Goal: Task Accomplishment & Management: Manage account settings

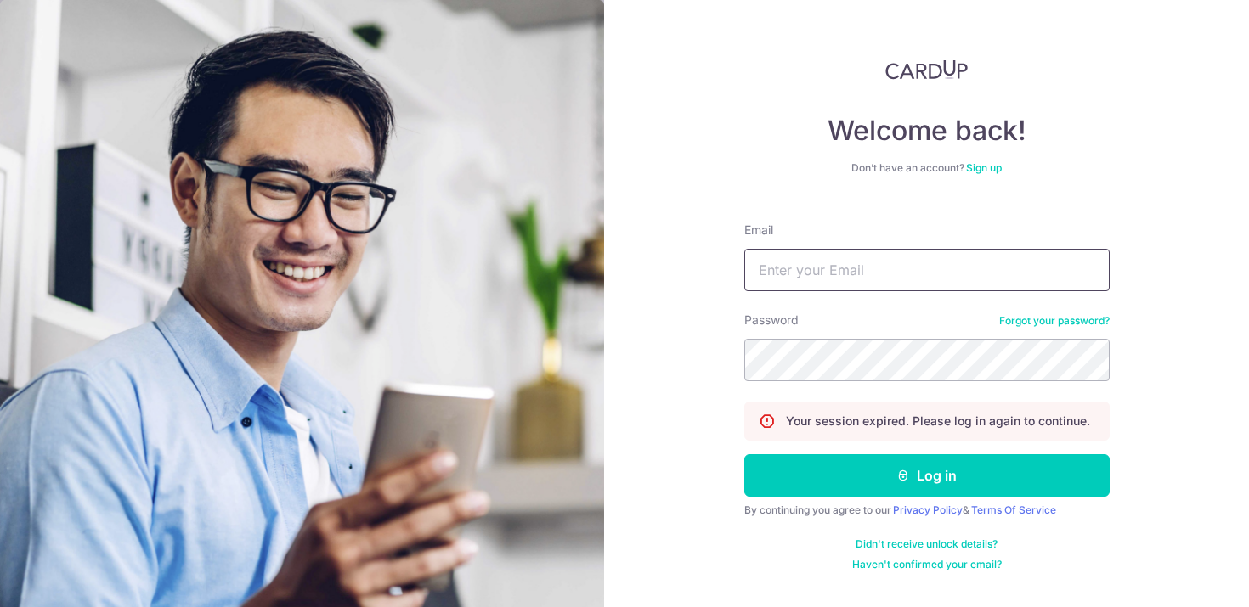
type input "[EMAIL_ADDRESS][DOMAIN_NAME]"
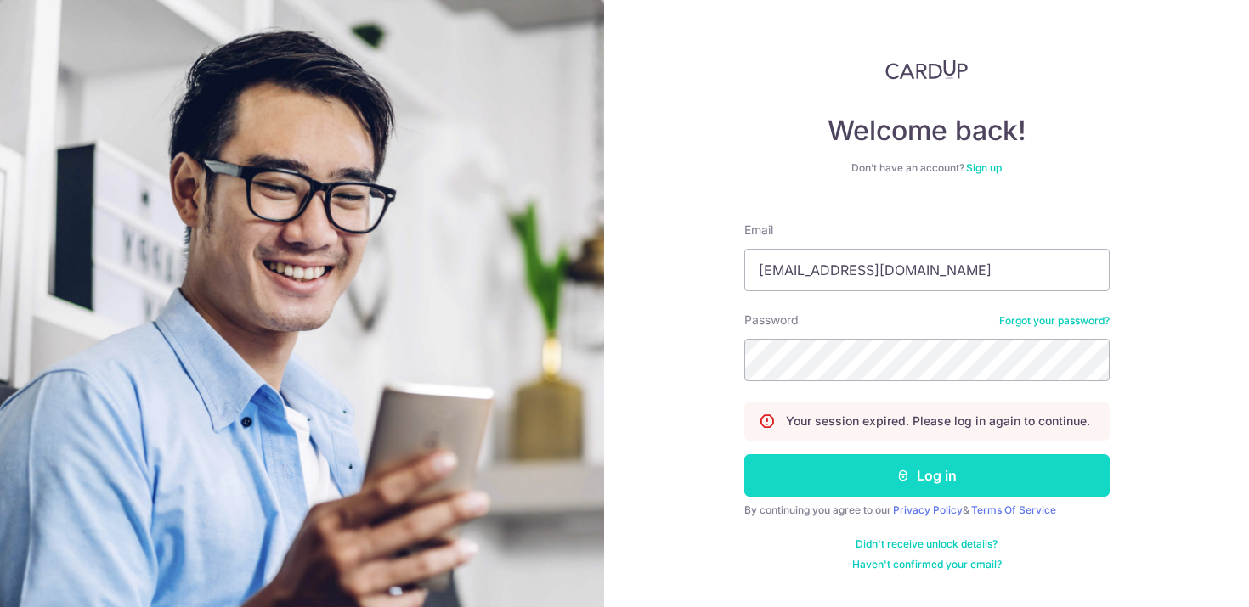
click at [861, 487] on button "Log in" at bounding box center [926, 476] width 365 height 42
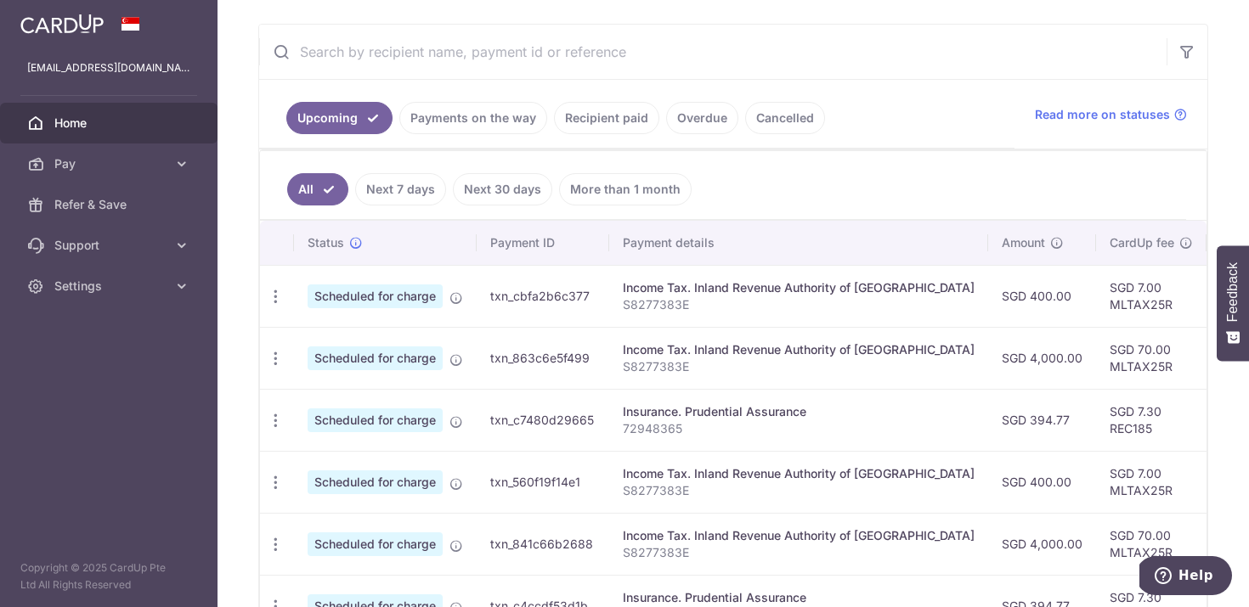
scroll to position [205, 0]
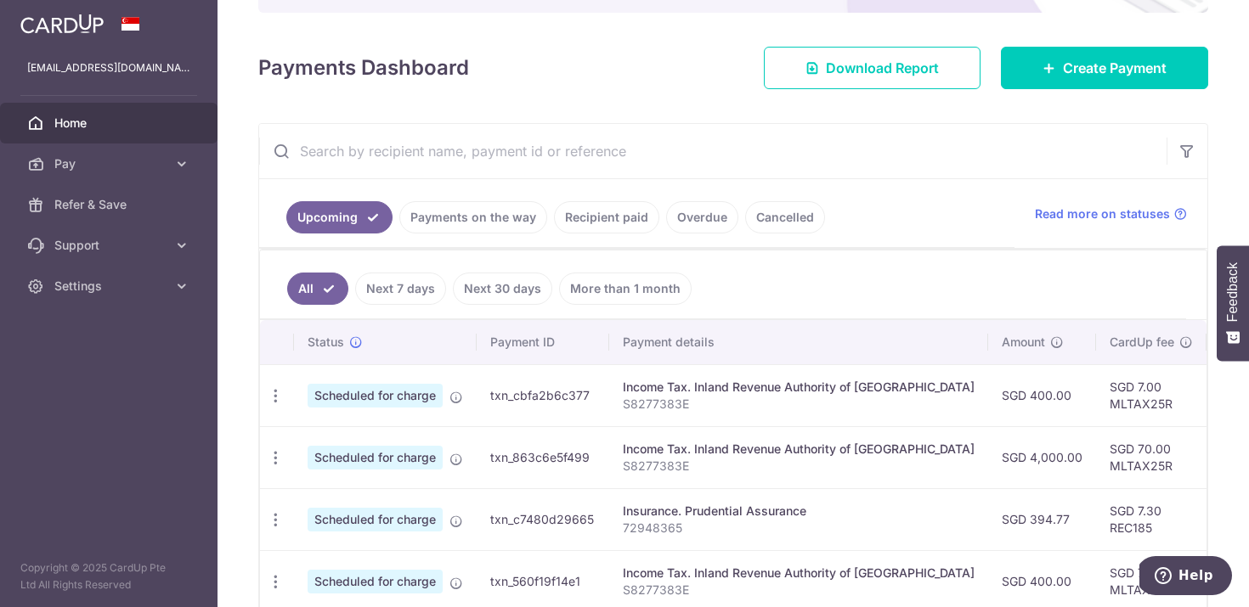
click at [459, 212] on link "Payments on the way" at bounding box center [473, 217] width 148 height 32
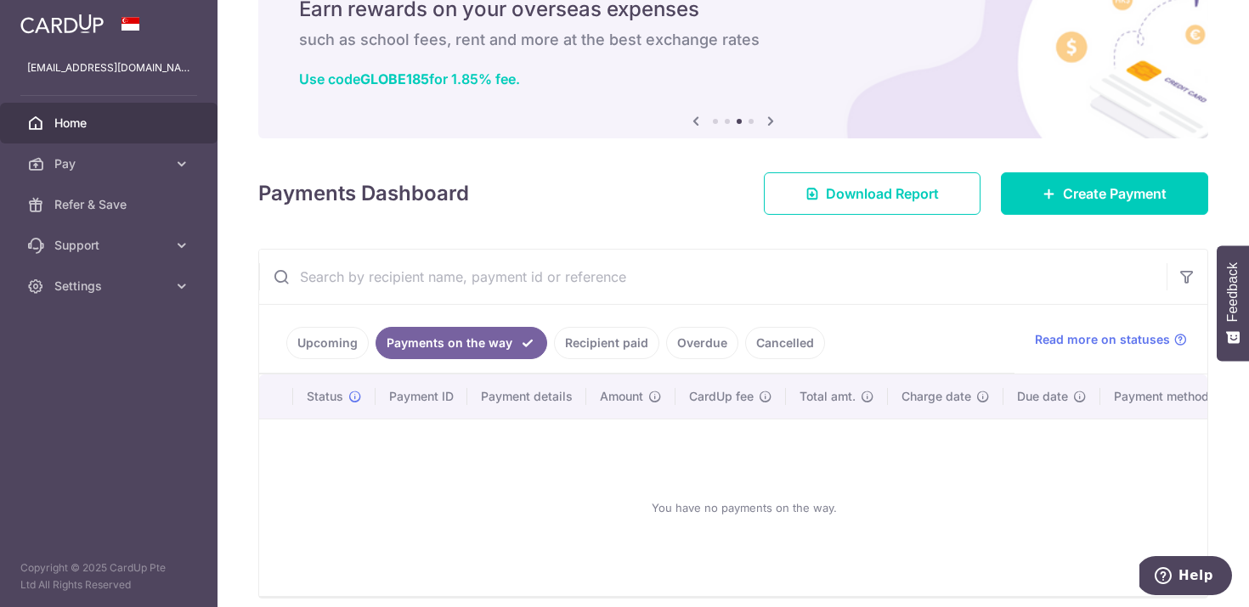
scroll to position [150, 0]
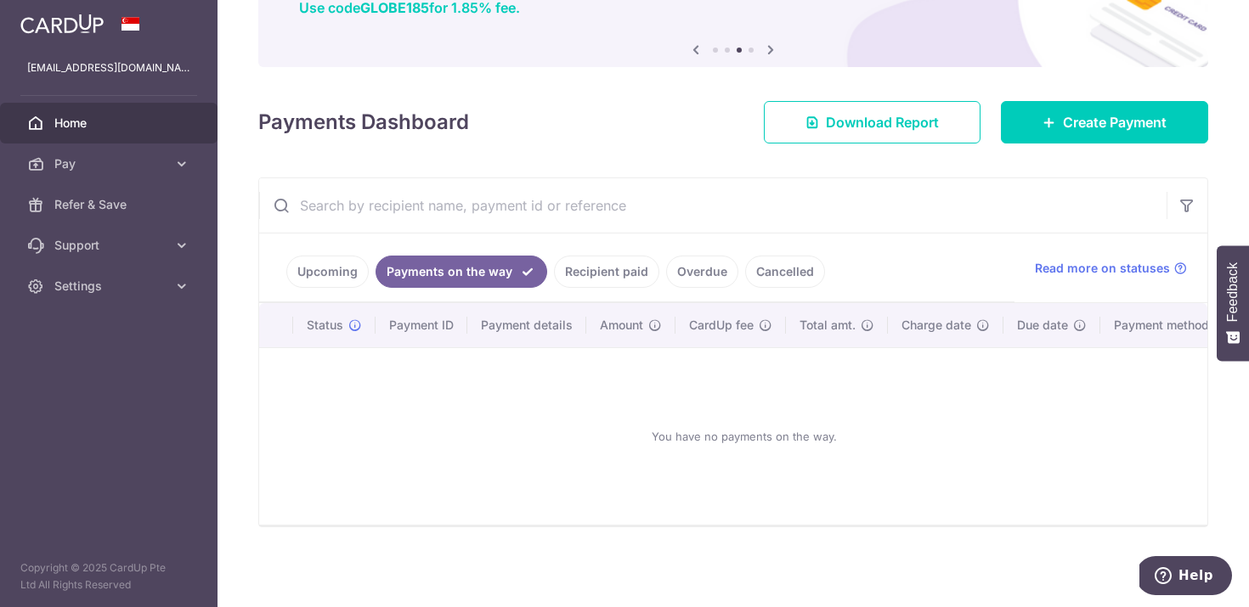
click at [317, 283] on link "Upcoming" at bounding box center [327, 272] width 82 height 32
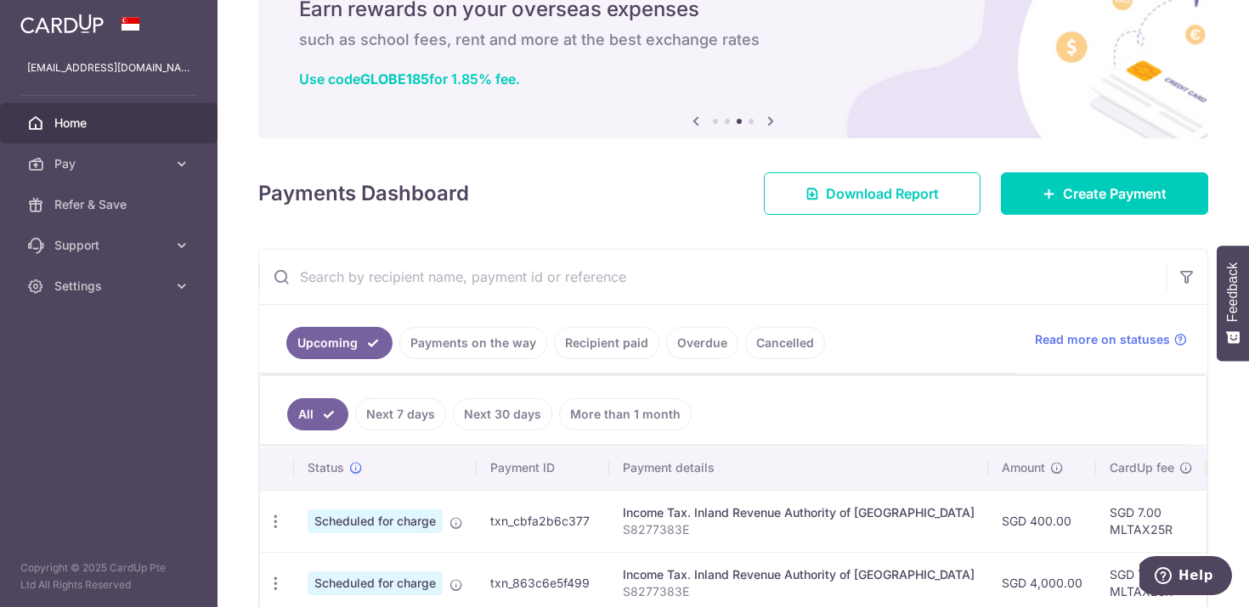
scroll to position [205, 0]
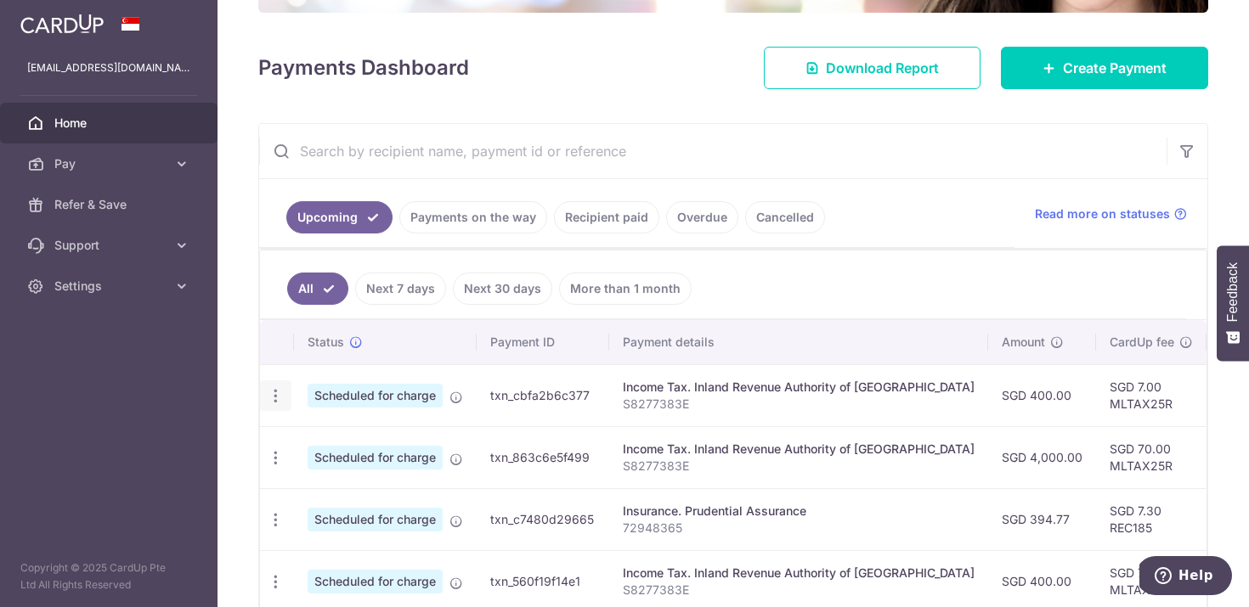
click at [273, 401] on icon "button" at bounding box center [276, 396] width 18 height 18
click at [374, 438] on span "Update payment" at bounding box center [366, 442] width 116 height 20
radio input "true"
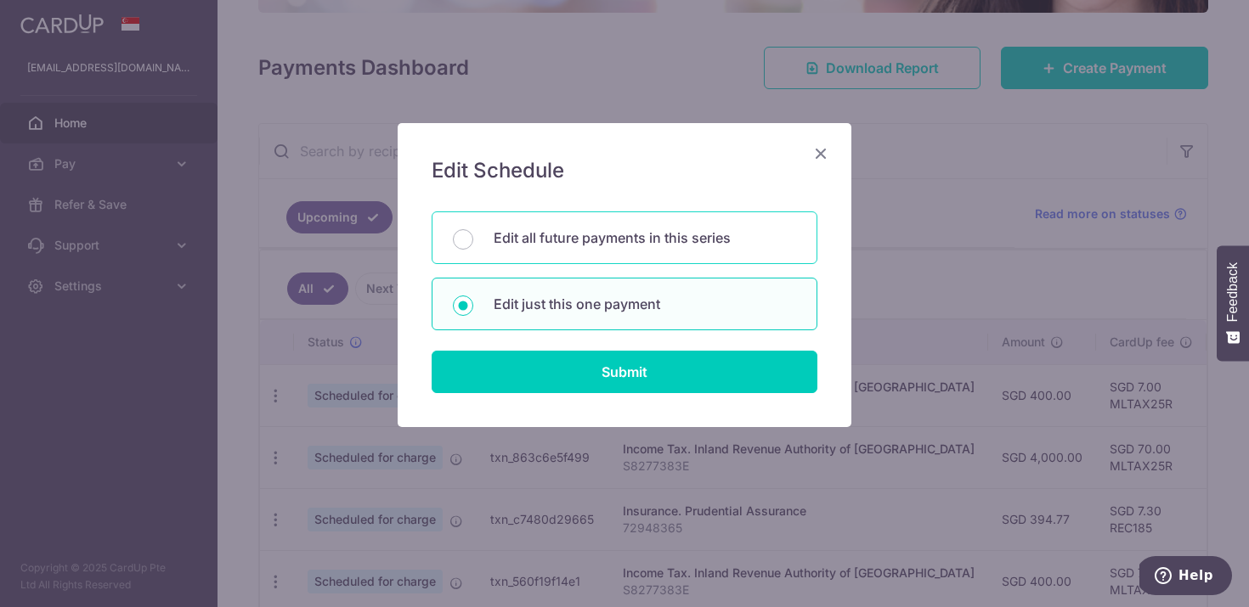
click at [700, 235] on p "Edit all future payments in this series" at bounding box center [645, 238] width 302 height 20
click at [473, 235] on input "Edit all future payments in this series" at bounding box center [463, 239] width 20 height 20
radio input "true"
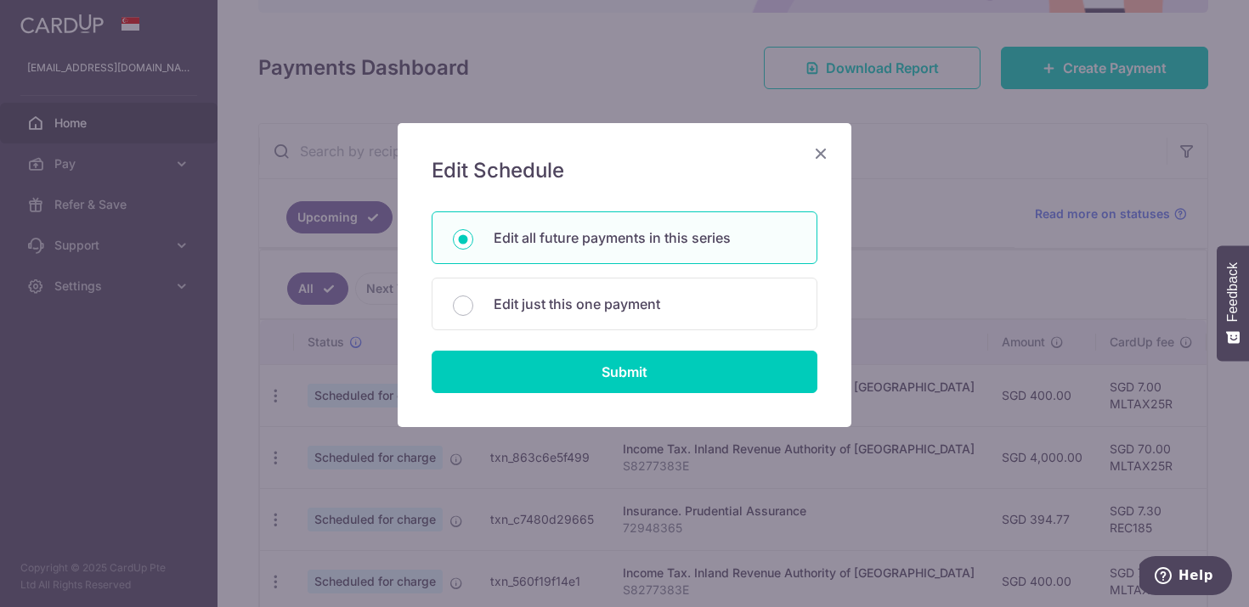
click at [818, 156] on icon "Close" at bounding box center [820, 153] width 20 height 21
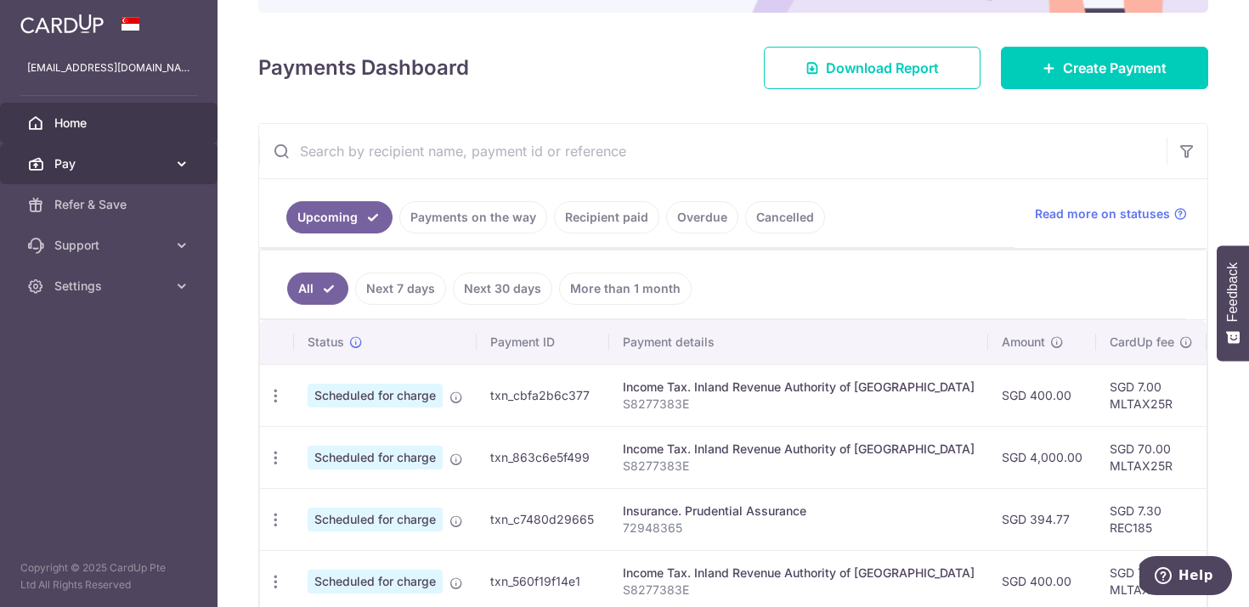
click at [113, 169] on span "Pay" at bounding box center [110, 163] width 112 height 17
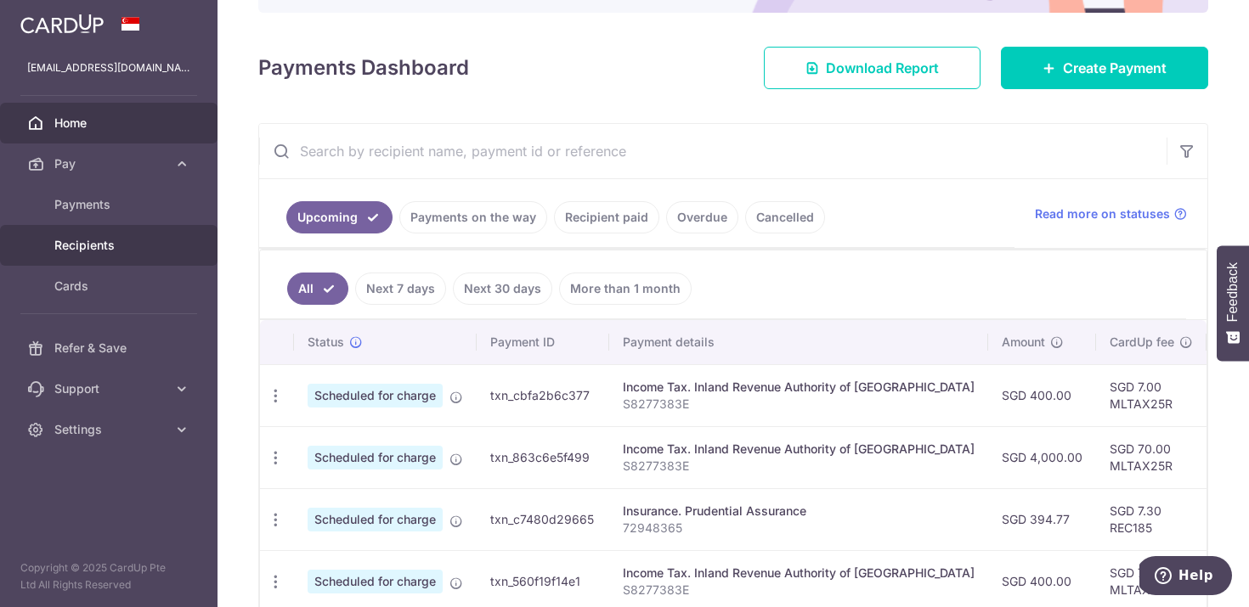
click at [106, 240] on span "Recipients" at bounding box center [110, 245] width 112 height 17
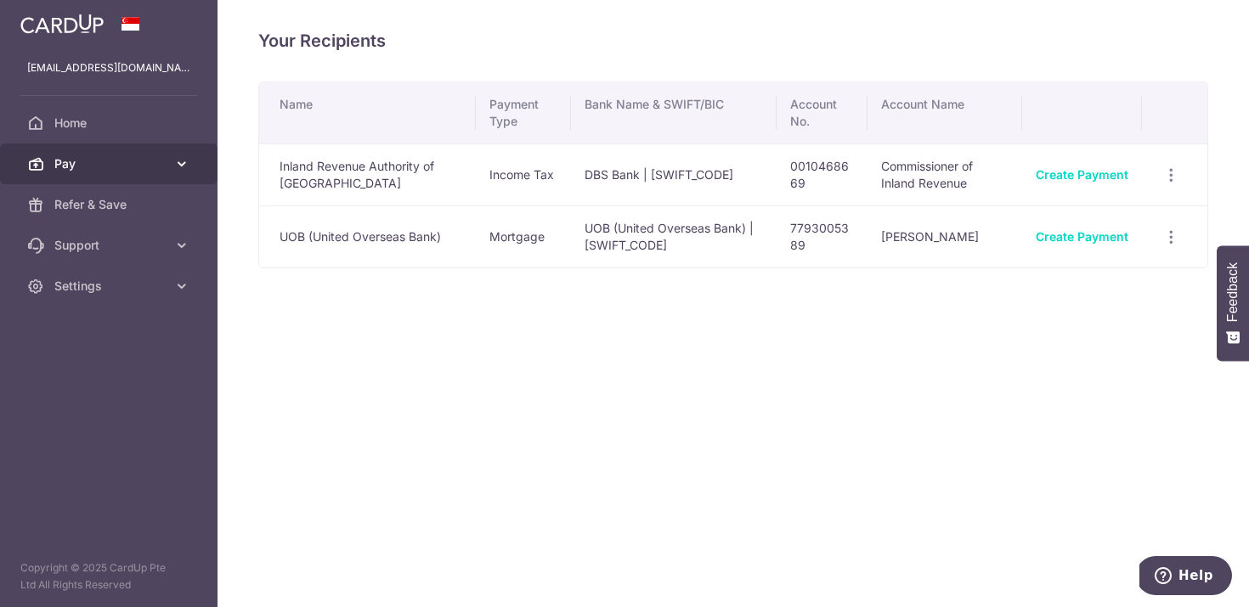
click at [176, 164] on icon at bounding box center [181, 163] width 17 height 17
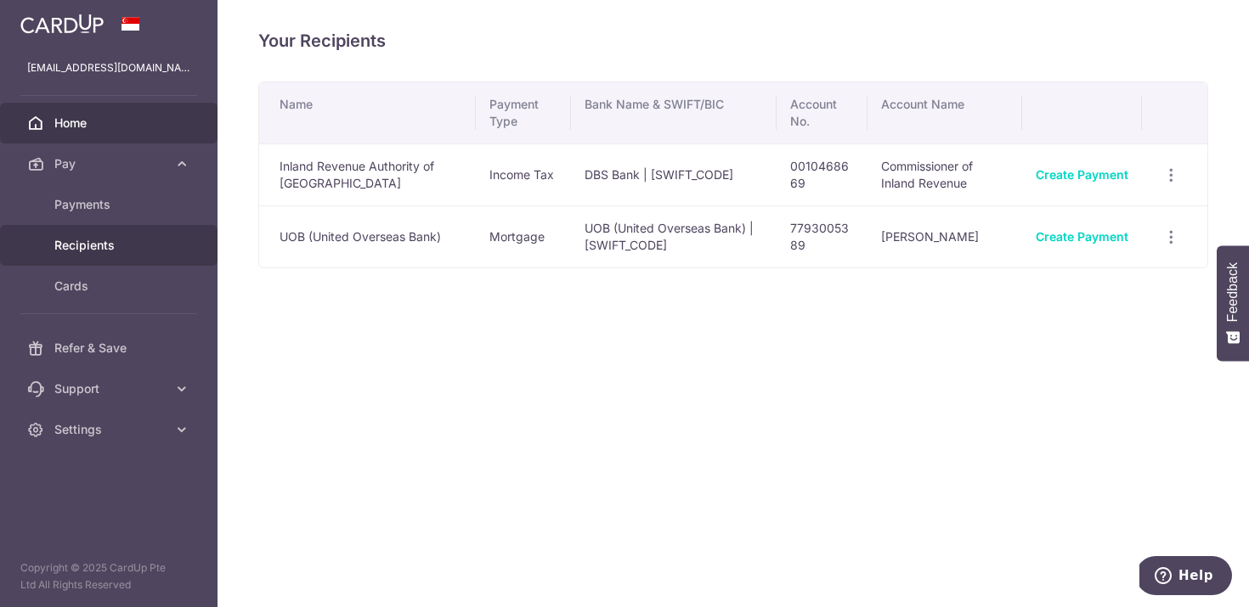
click at [161, 138] on link "Home" at bounding box center [108, 123] width 217 height 41
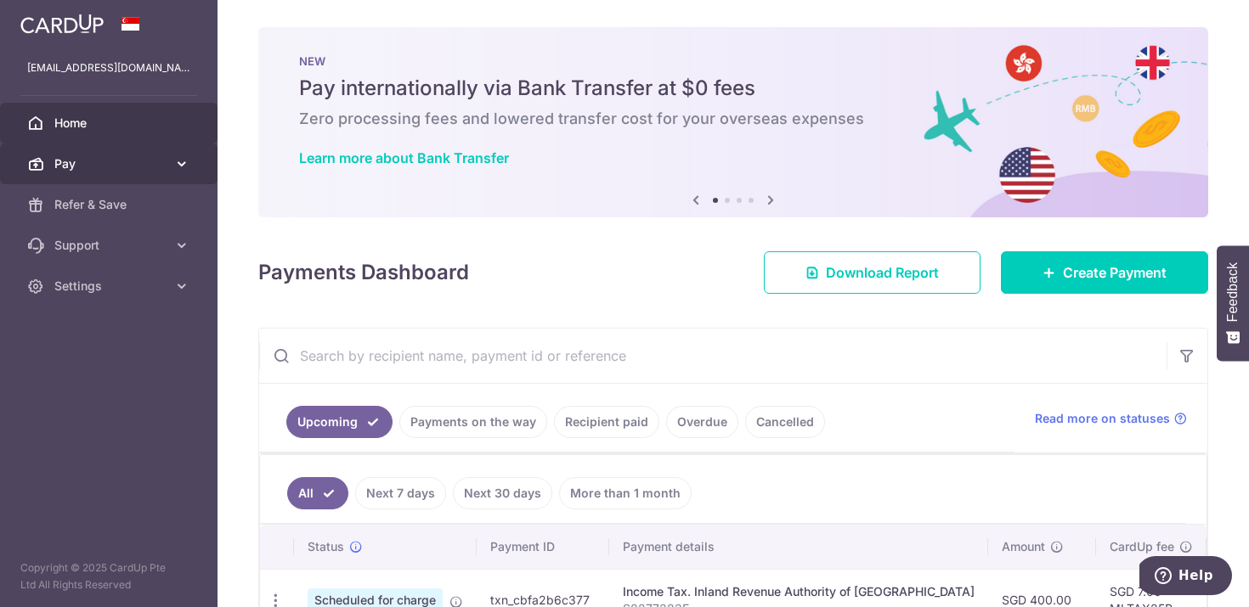
click at [132, 166] on span "Pay" at bounding box center [110, 163] width 112 height 17
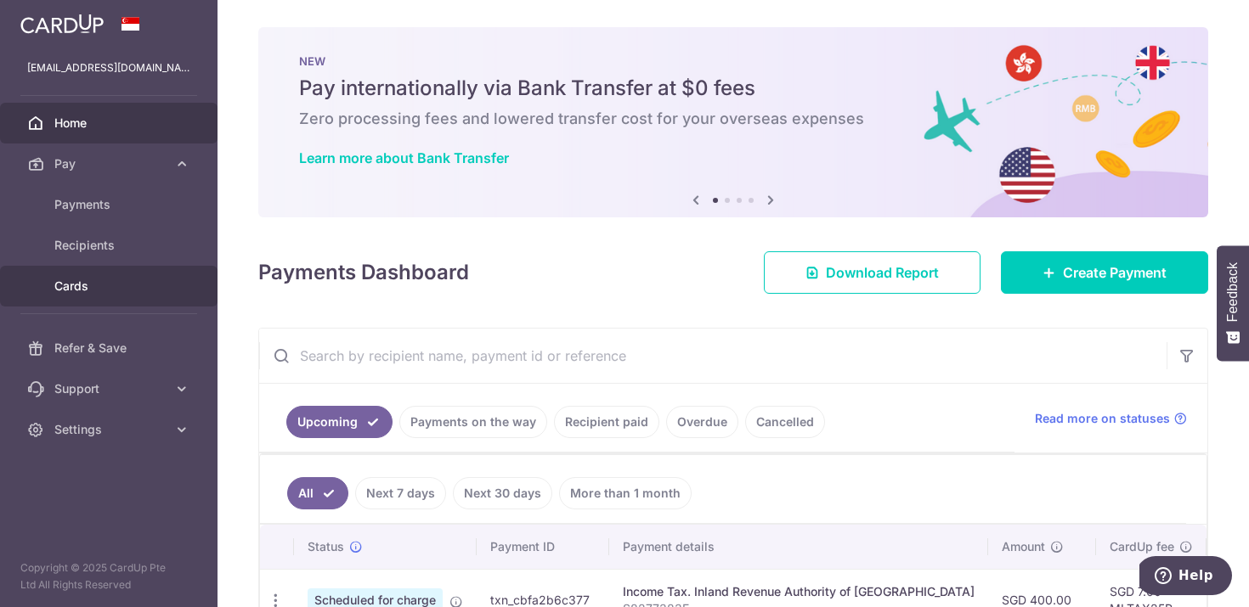
click at [113, 279] on span "Cards" at bounding box center [110, 286] width 112 height 17
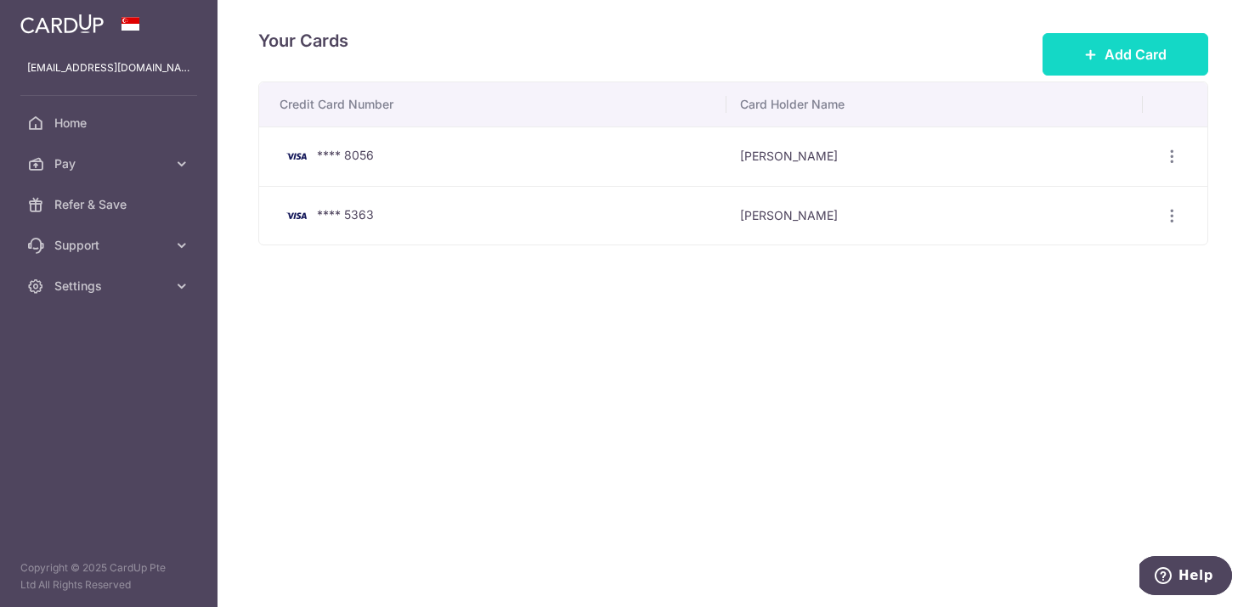
click at [1131, 53] on span "Add Card" at bounding box center [1135, 54] width 62 height 20
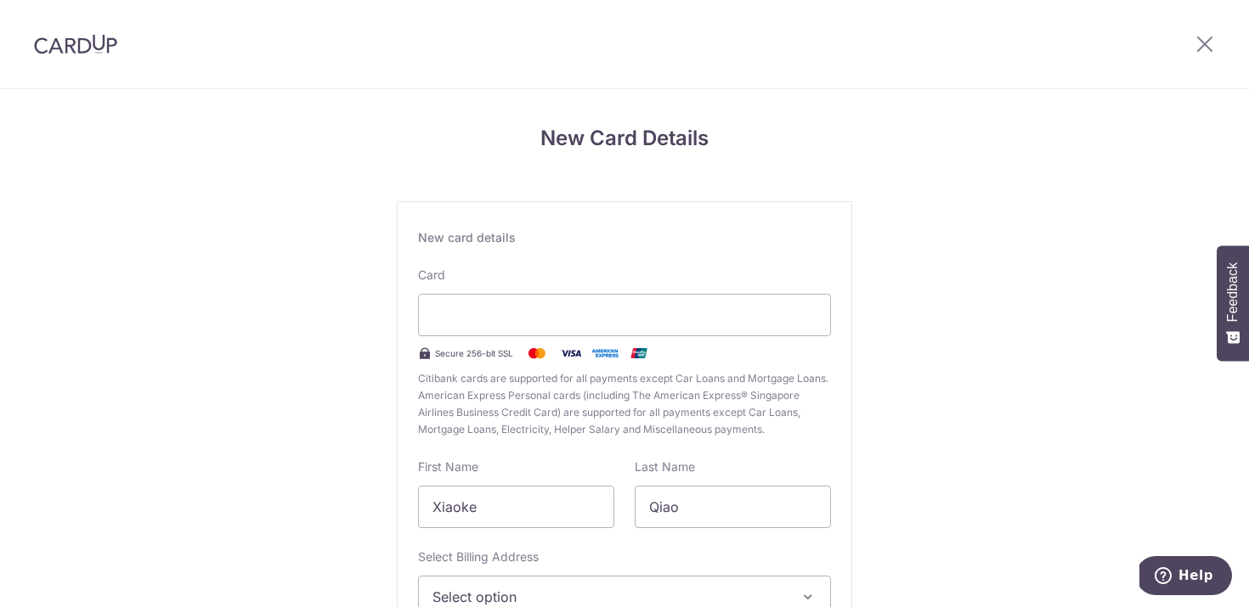
click at [564, 376] on span "Citibank cards are supported for all payments except Car Loans and Mortgage Loa…" at bounding box center [624, 404] width 413 height 68
click at [568, 391] on span "Citibank cards are supported for all payments except Car Loans and Mortgage Loa…" at bounding box center [624, 404] width 413 height 68
click at [532, 427] on span "Citibank cards are supported for all payments except Car Loans and Mortgage Loa…" at bounding box center [624, 404] width 413 height 68
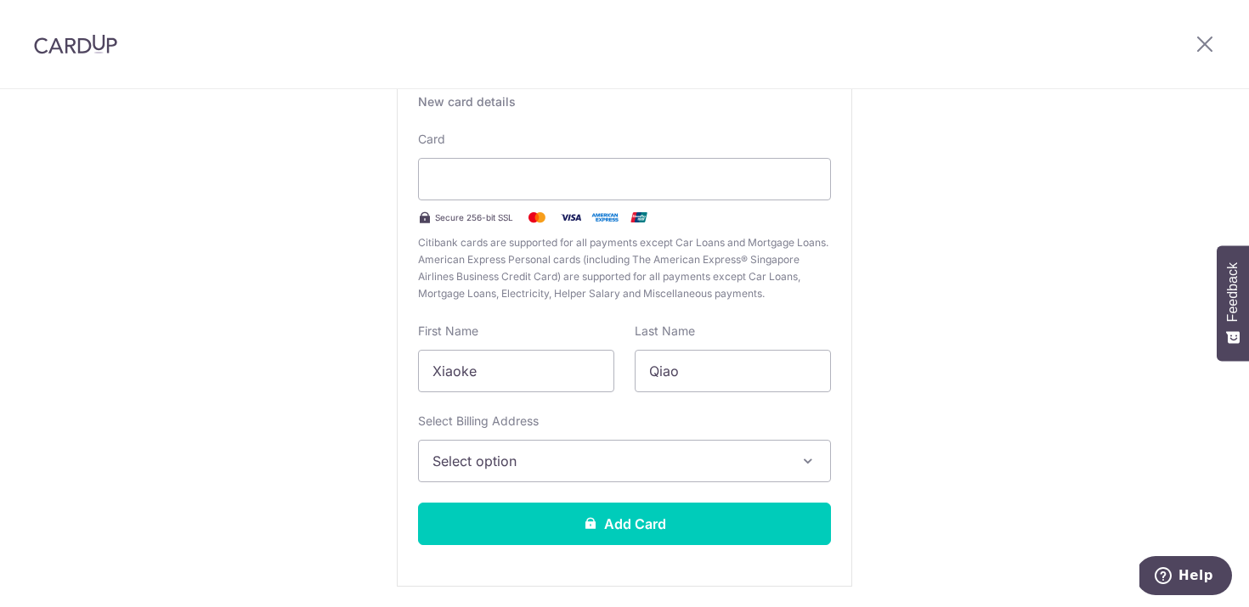
scroll to position [195, 0]
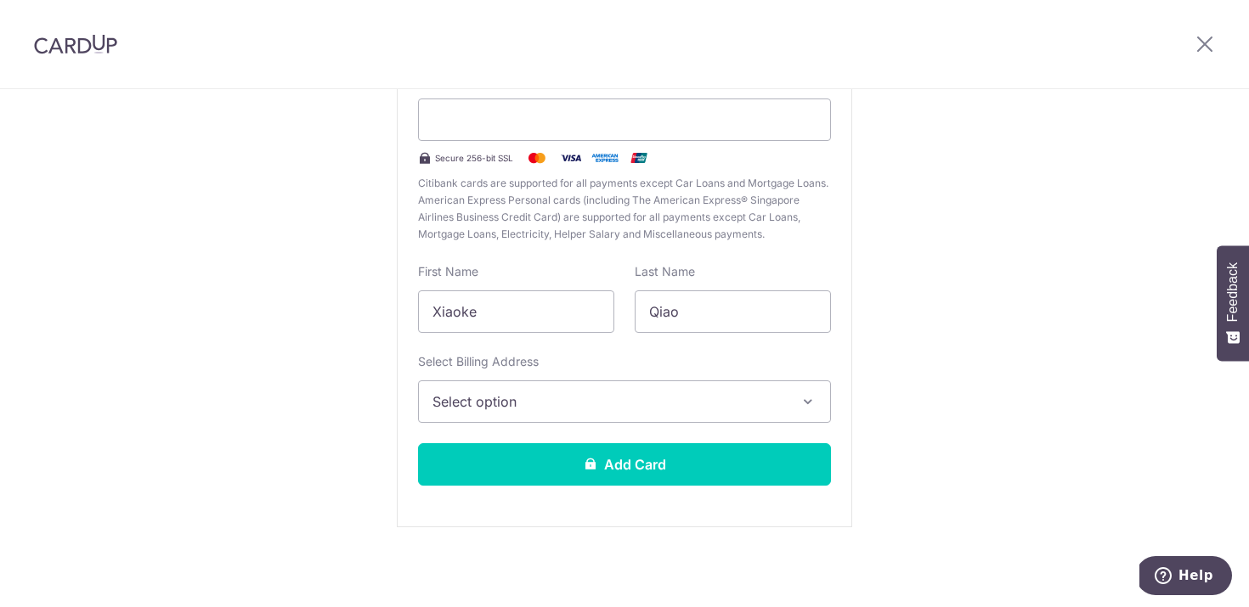
click at [546, 401] on span "Select option" at bounding box center [608, 402] width 353 height 20
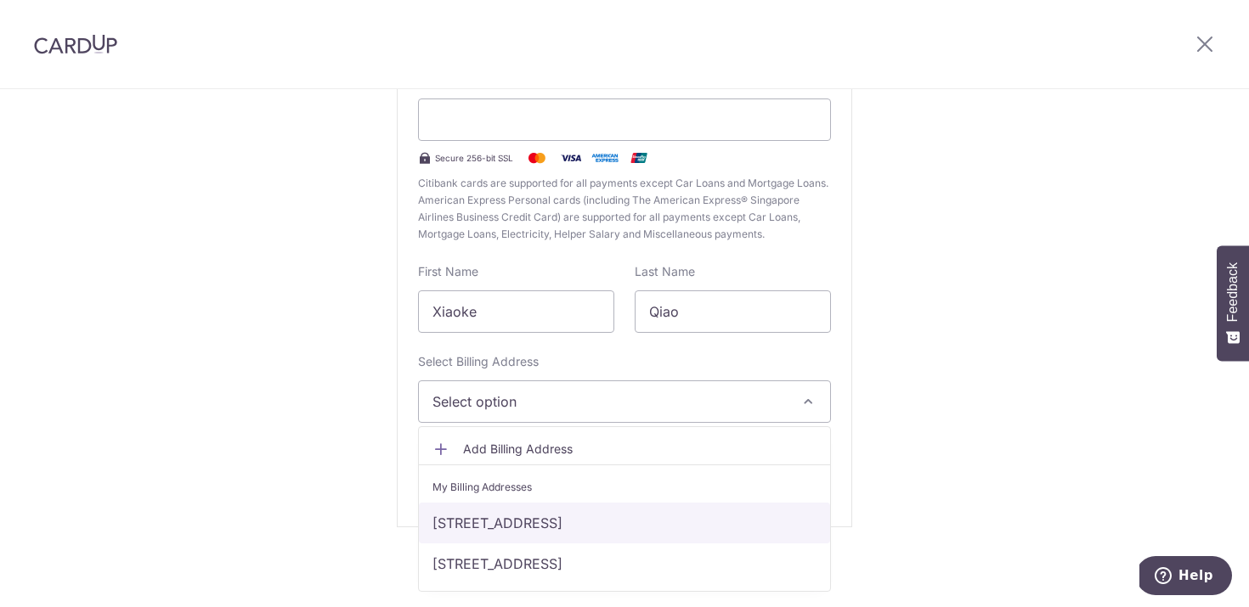
click at [509, 529] on link "[STREET_ADDRESS]" at bounding box center [624, 523] width 411 height 41
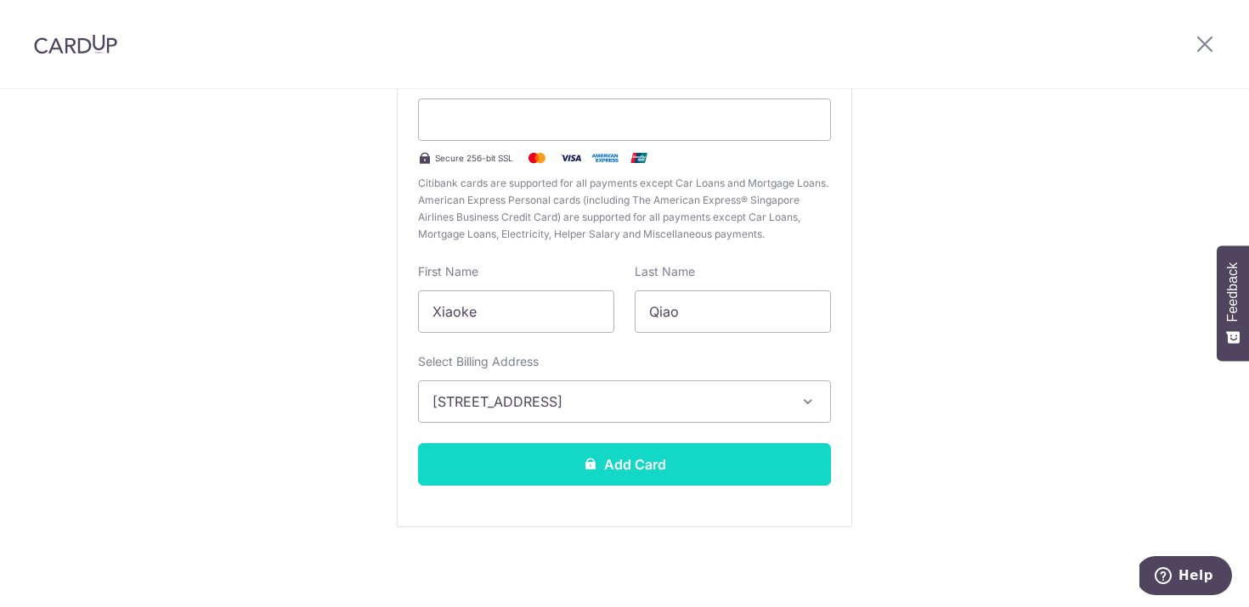
click at [558, 472] on button "Add Card" at bounding box center [624, 464] width 413 height 42
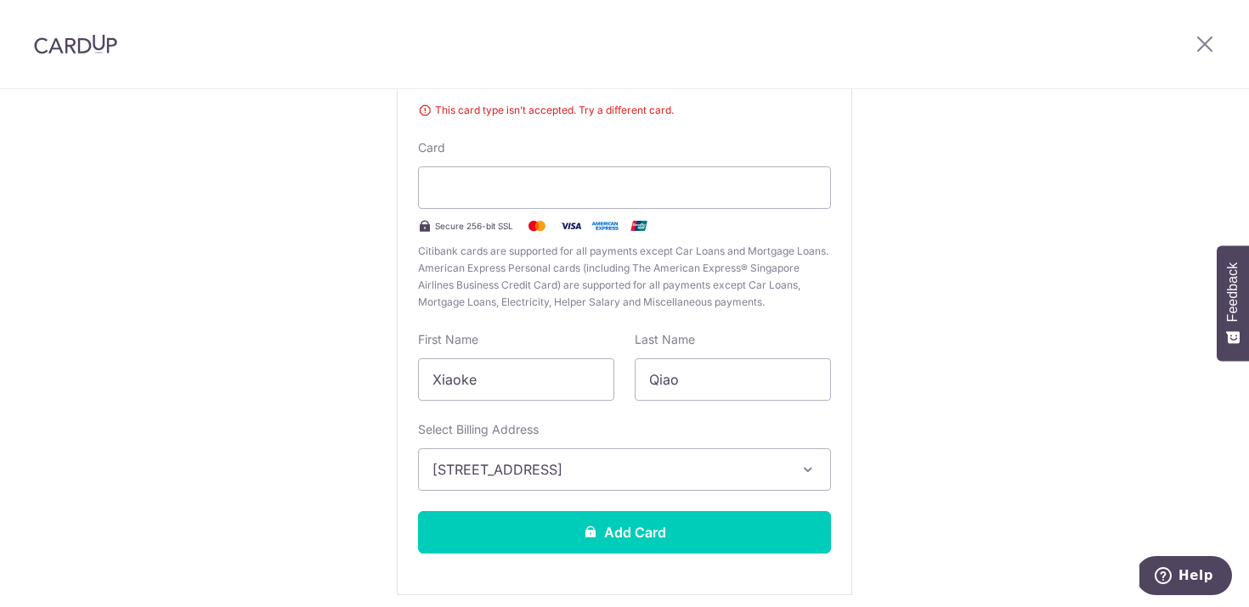
scroll to position [175, 0]
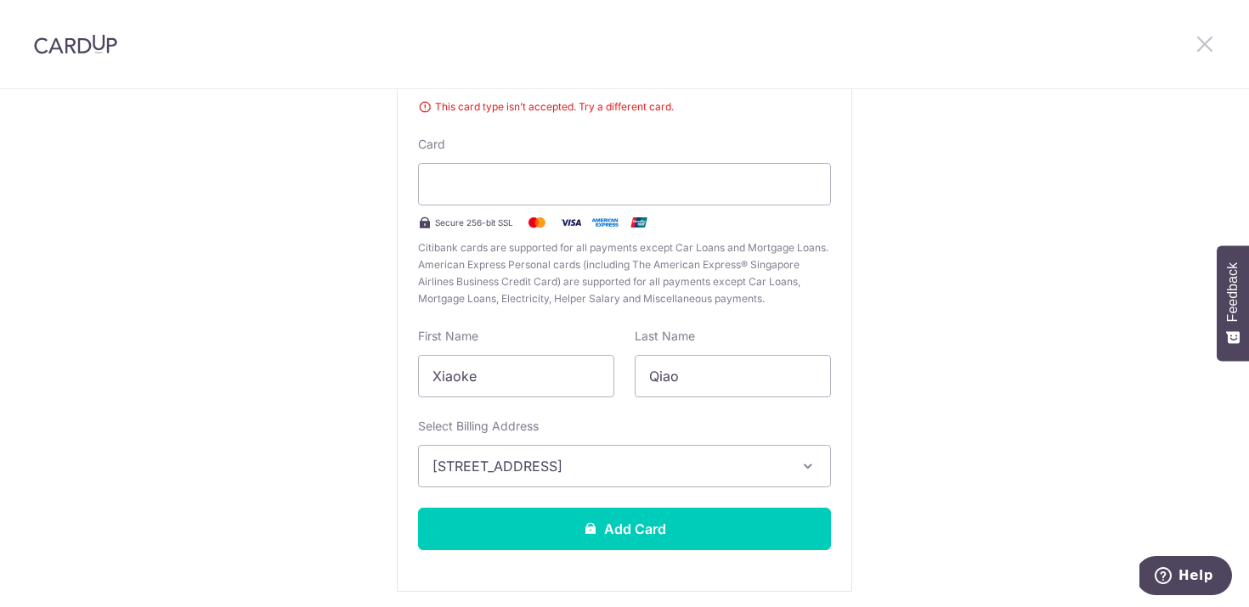
click at [1206, 45] on icon at bounding box center [1204, 43] width 20 height 21
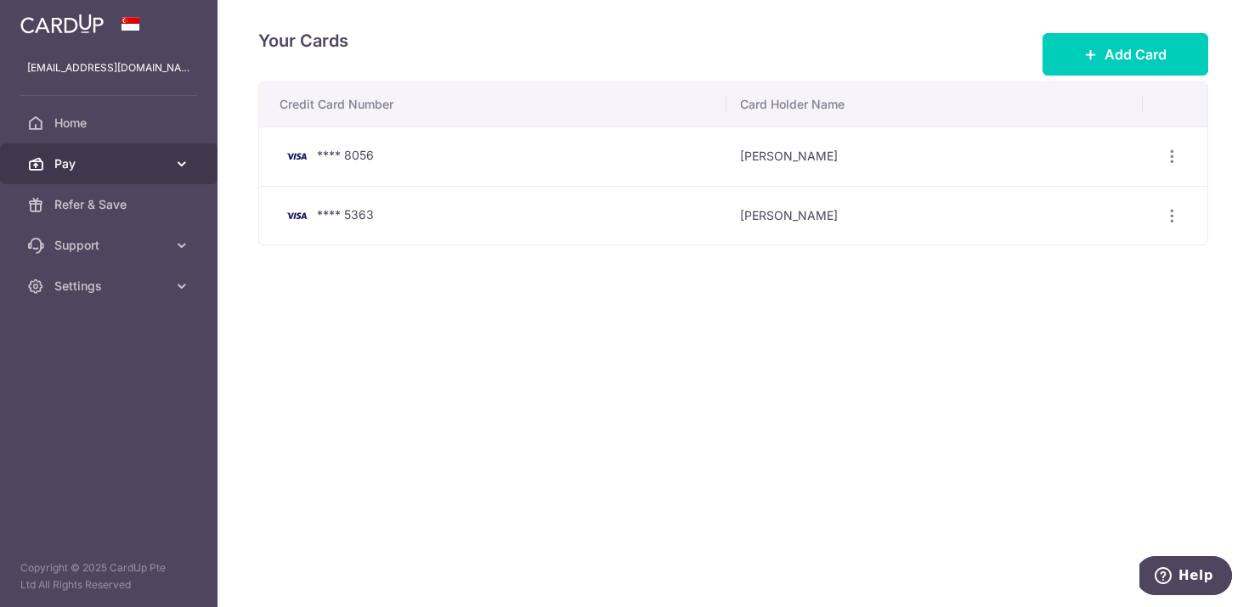
click at [143, 170] on span "Pay" at bounding box center [110, 163] width 112 height 17
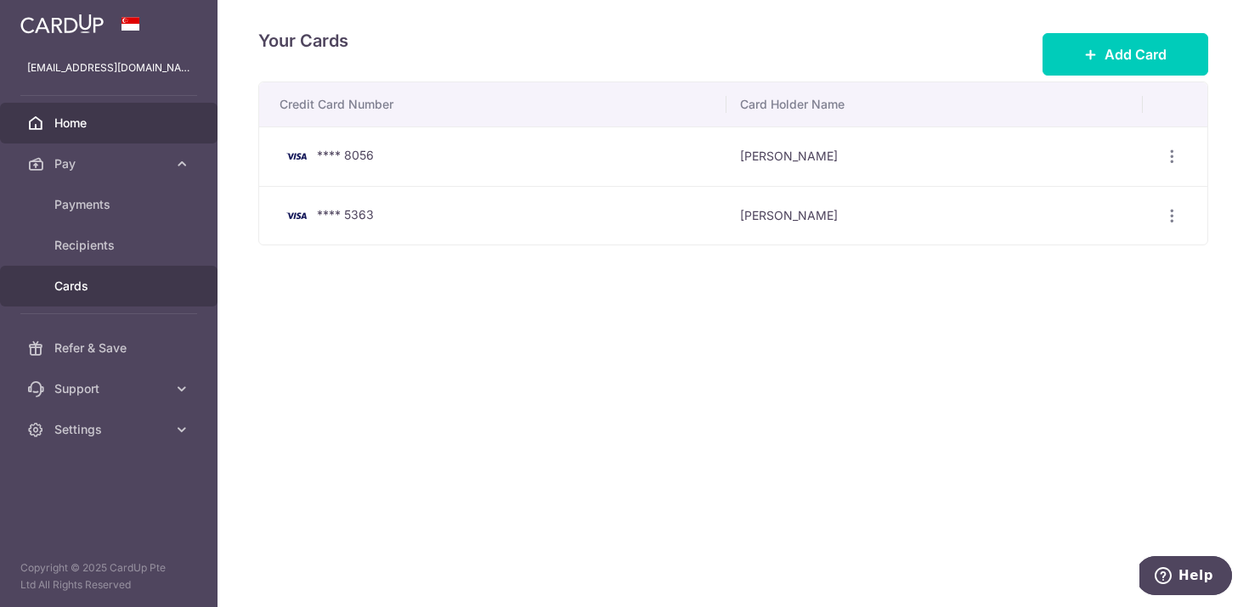
click at [145, 117] on span "Home" at bounding box center [110, 123] width 112 height 17
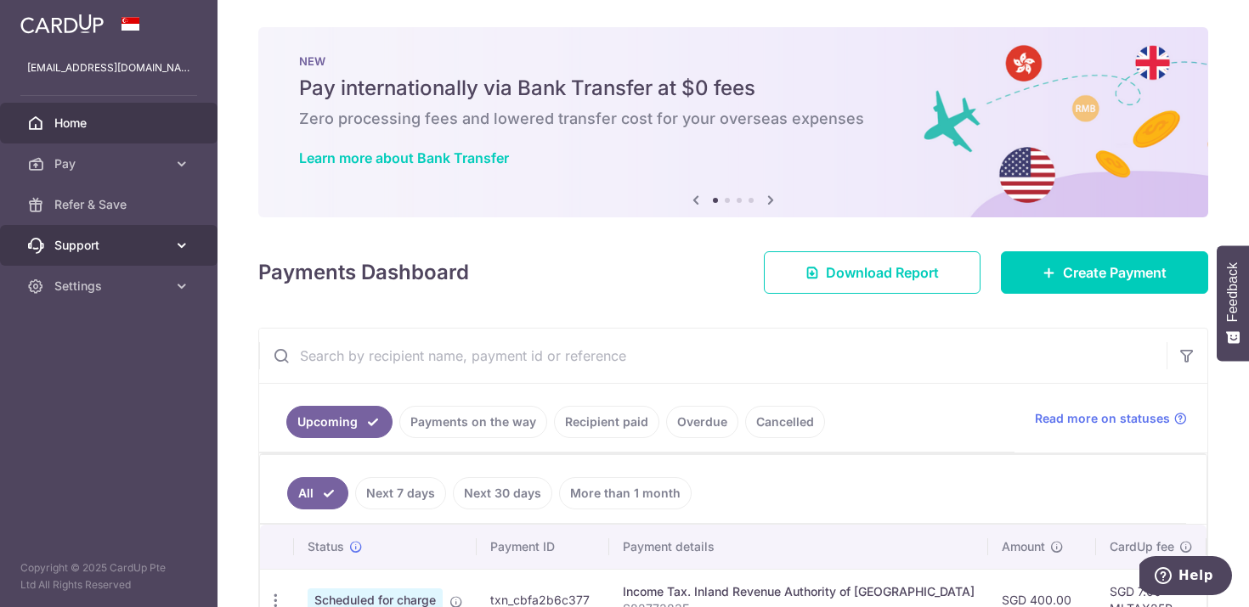
click at [180, 250] on icon at bounding box center [181, 245] width 17 height 17
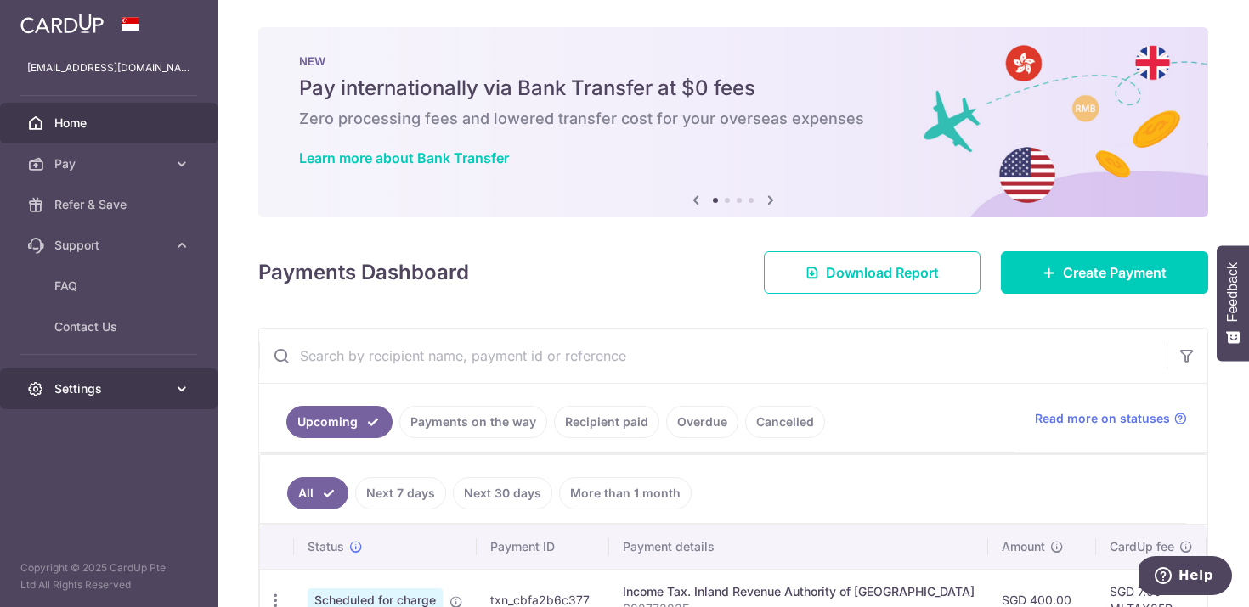
click at [168, 387] on link "Settings" at bounding box center [108, 389] width 217 height 41
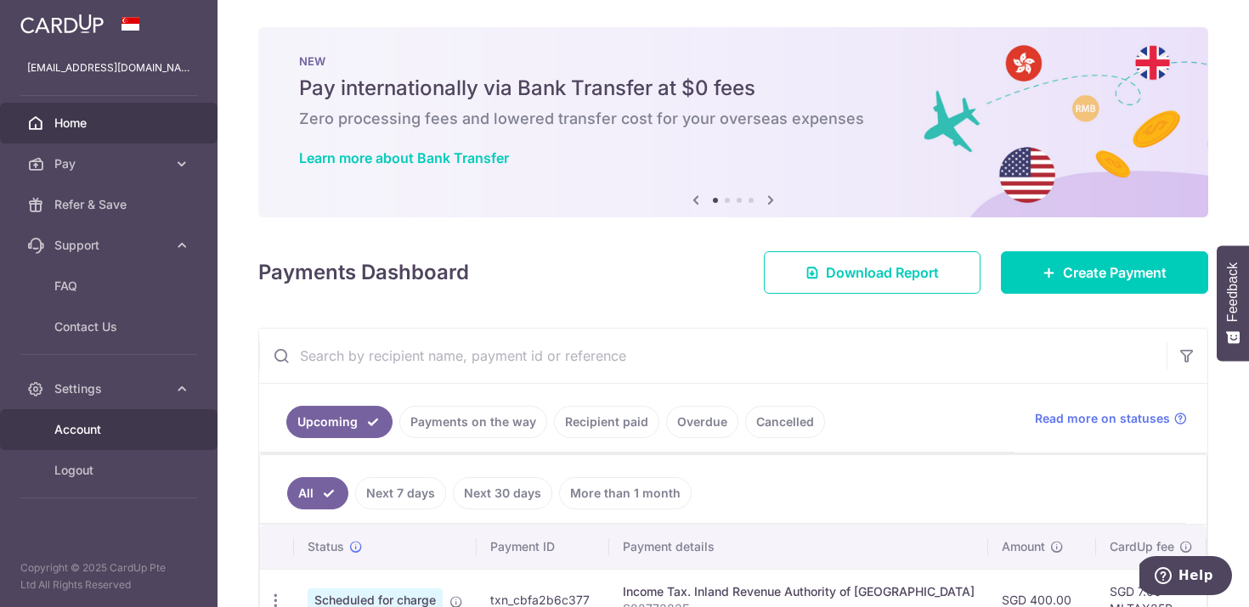
click at [147, 421] on link "Account" at bounding box center [108, 429] width 217 height 41
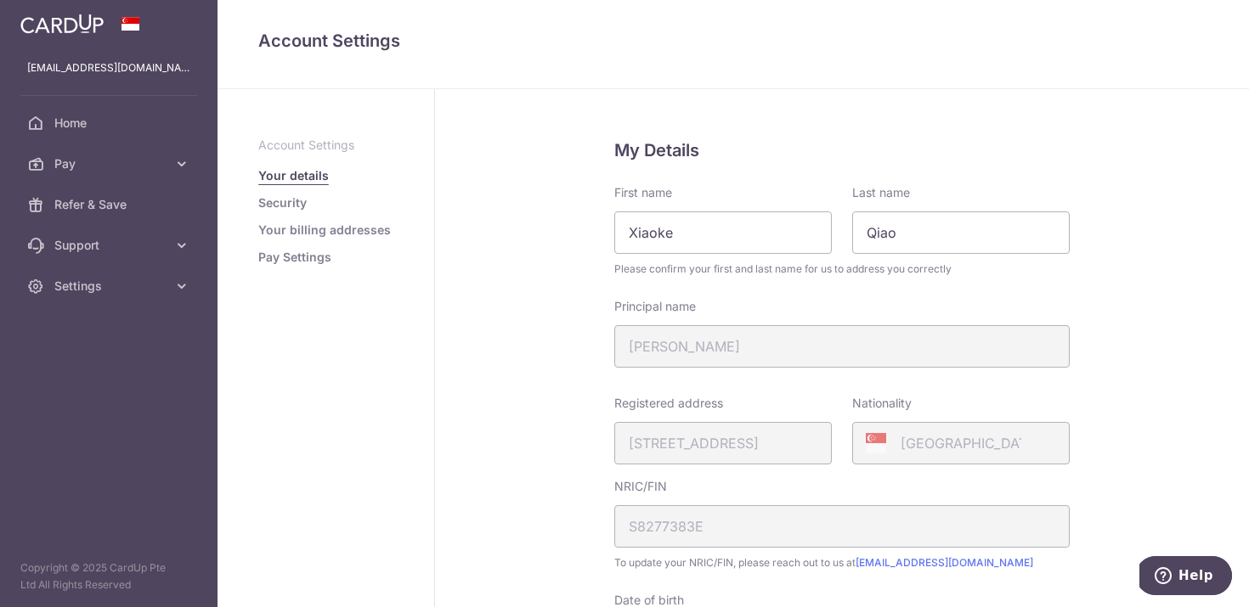
click at [342, 235] on link "Your billing addresses" at bounding box center [324, 230] width 133 height 17
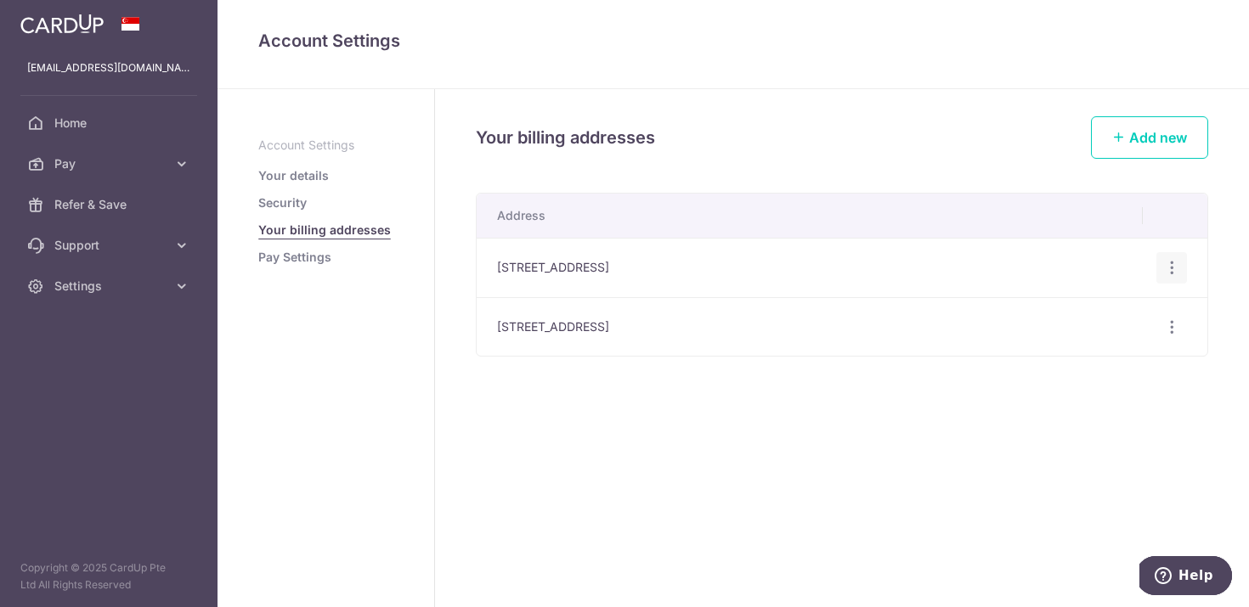
click at [1170, 274] on icon "button" at bounding box center [1172, 268] width 18 height 18
click at [1103, 353] on span "Delete address" at bounding box center [1115, 356] width 116 height 20
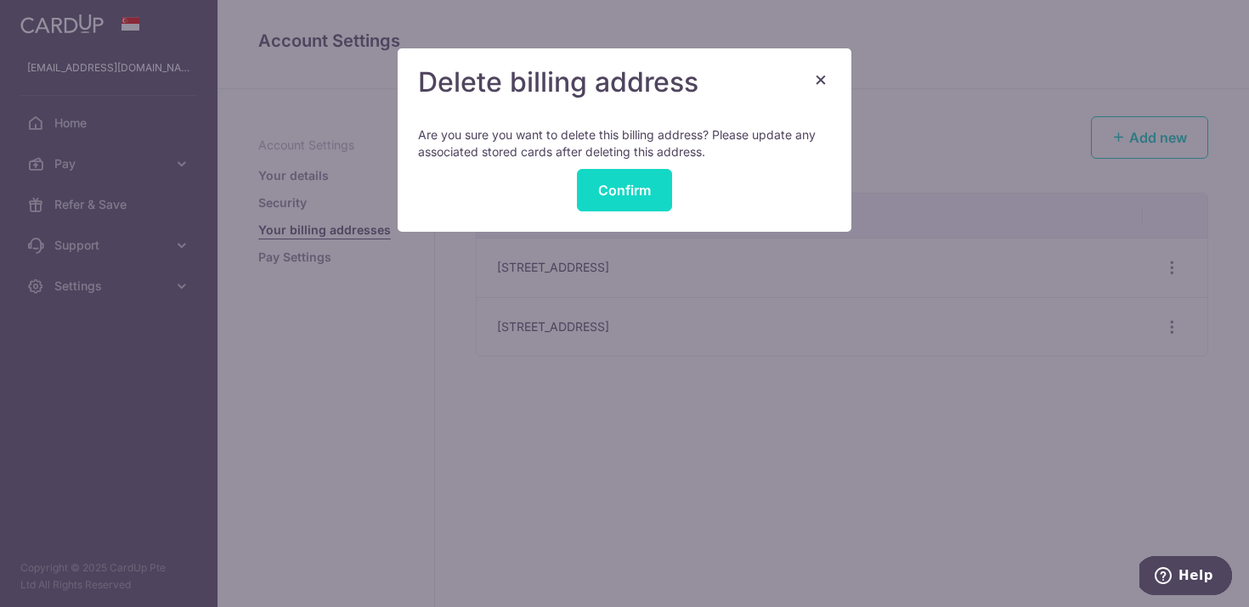
click at [619, 184] on button "Confirm" at bounding box center [624, 190] width 95 height 42
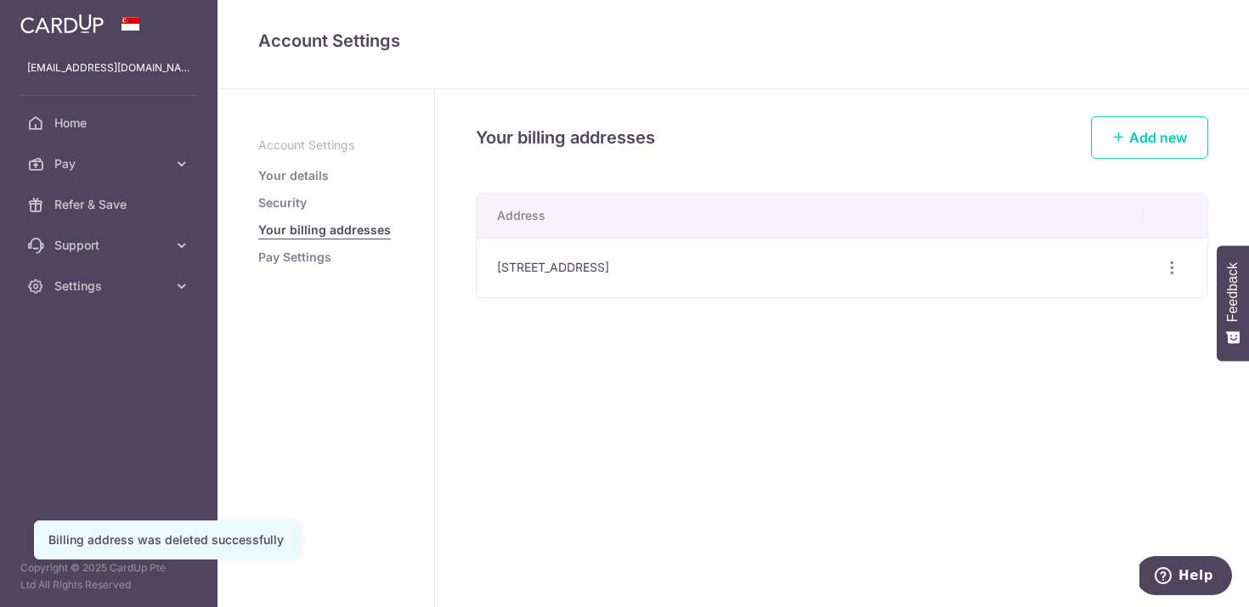
click at [310, 253] on link "Pay Settings" at bounding box center [294, 257] width 73 height 17
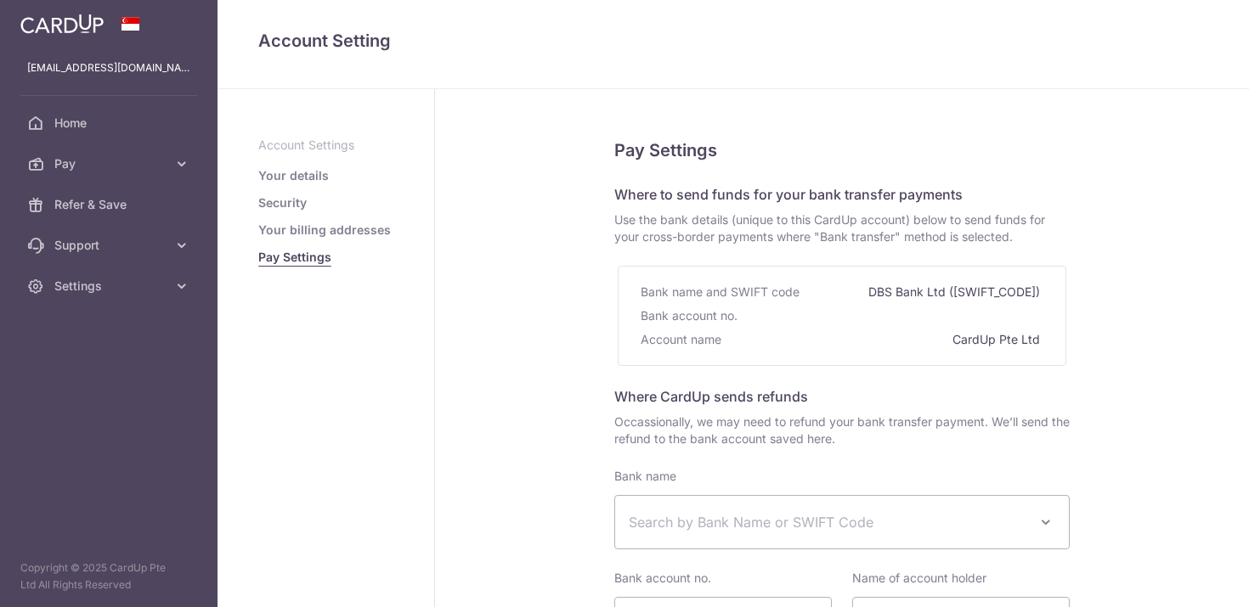
select select
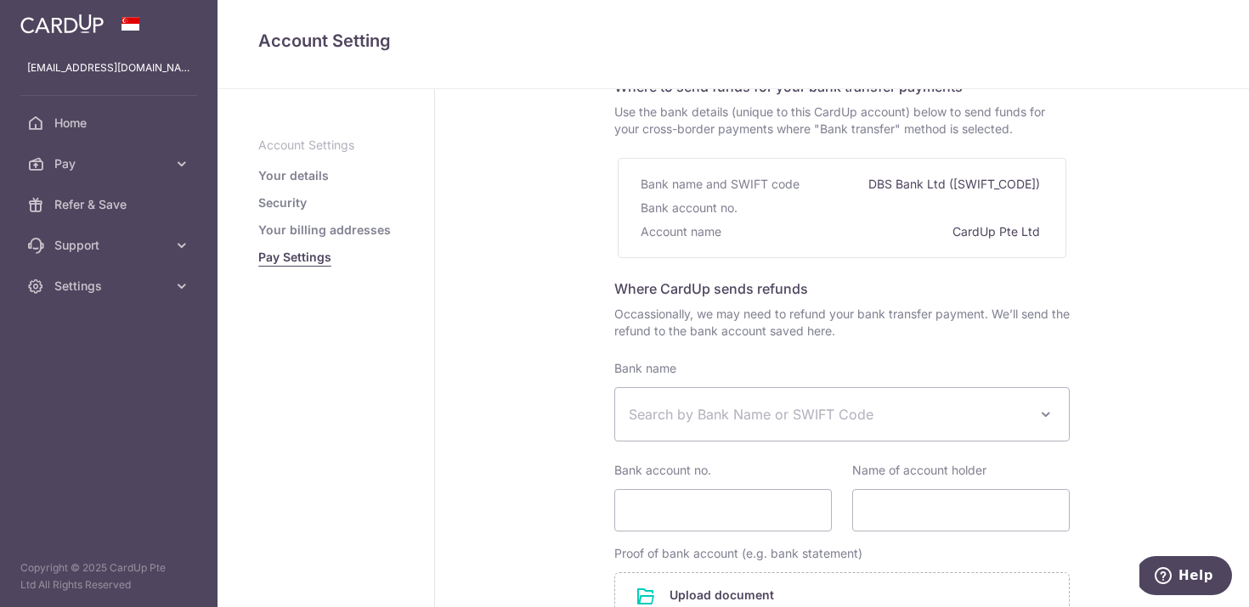
scroll to position [204, 0]
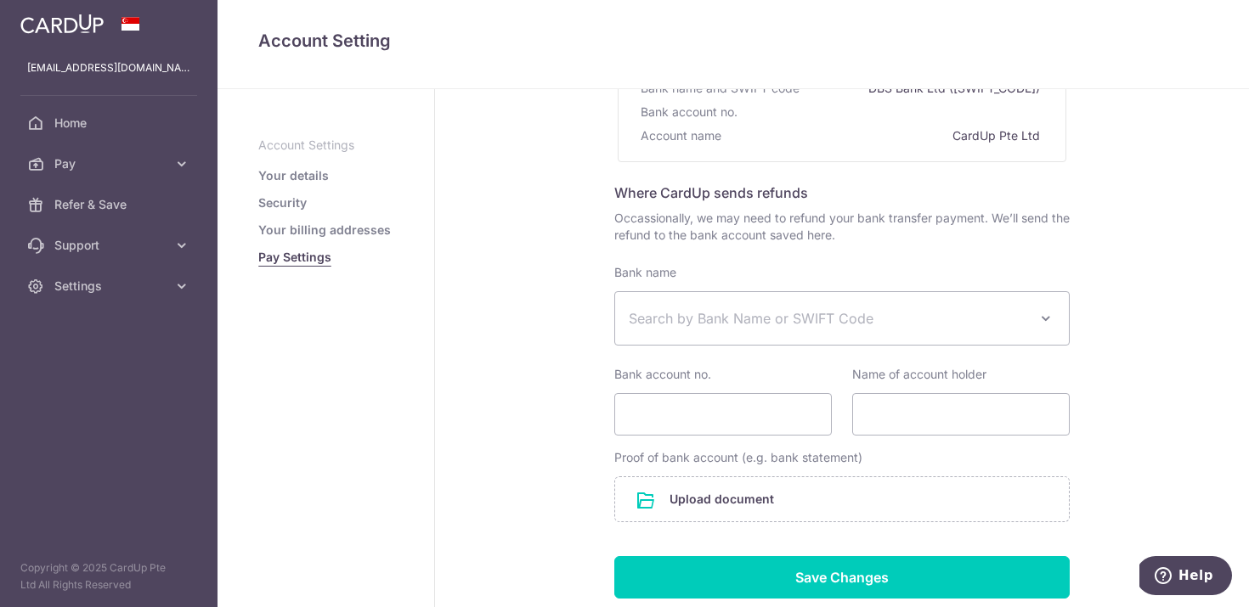
click at [545, 289] on div "Pay Settings Where to send funds for your bank transfer payments Use the bank d…" at bounding box center [842, 305] width 814 height 841
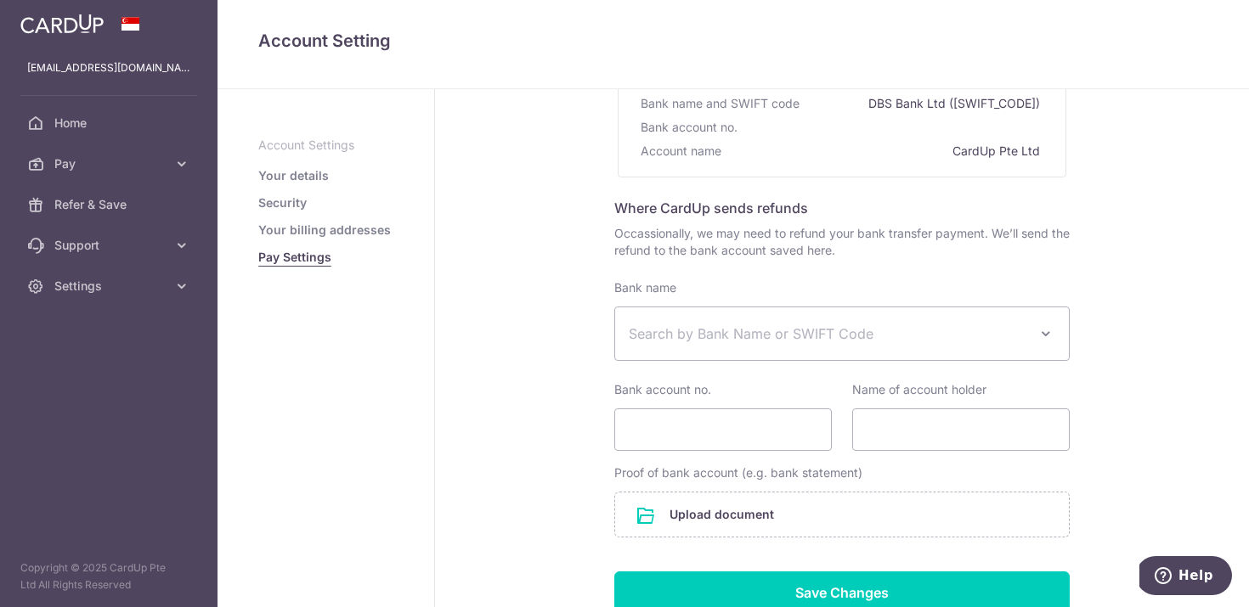
scroll to position [200, 0]
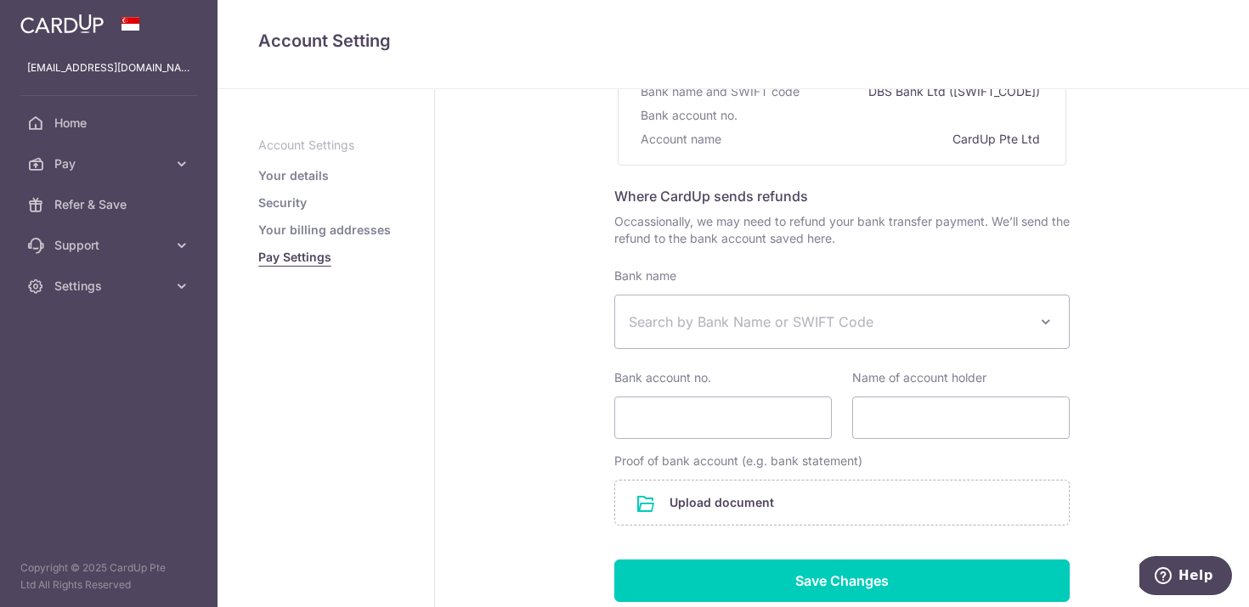
click at [288, 200] on link "Security" at bounding box center [282, 203] width 48 height 17
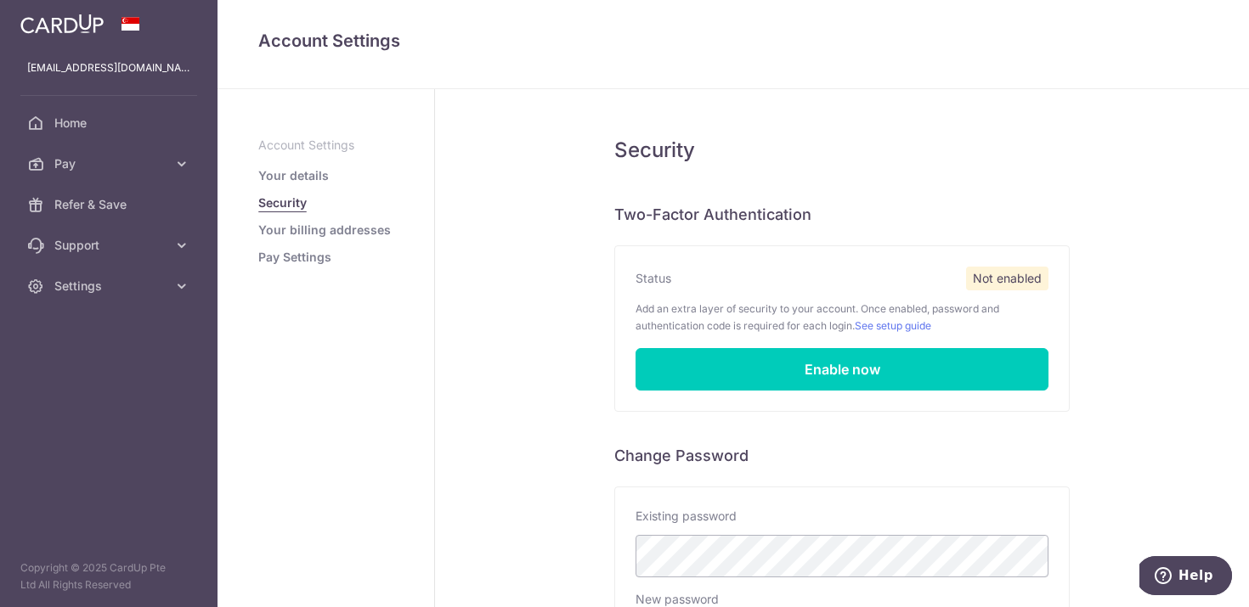
click at [302, 172] on link "Your details" at bounding box center [293, 175] width 71 height 17
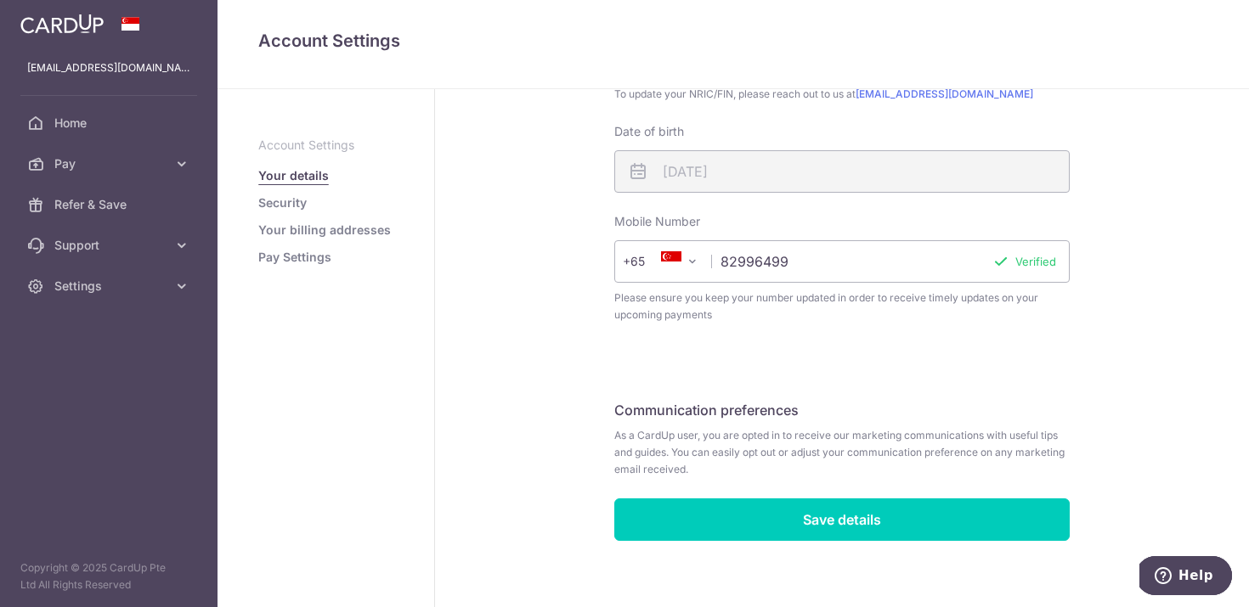
scroll to position [483, 0]
